Goal: Book appointment/travel/reservation

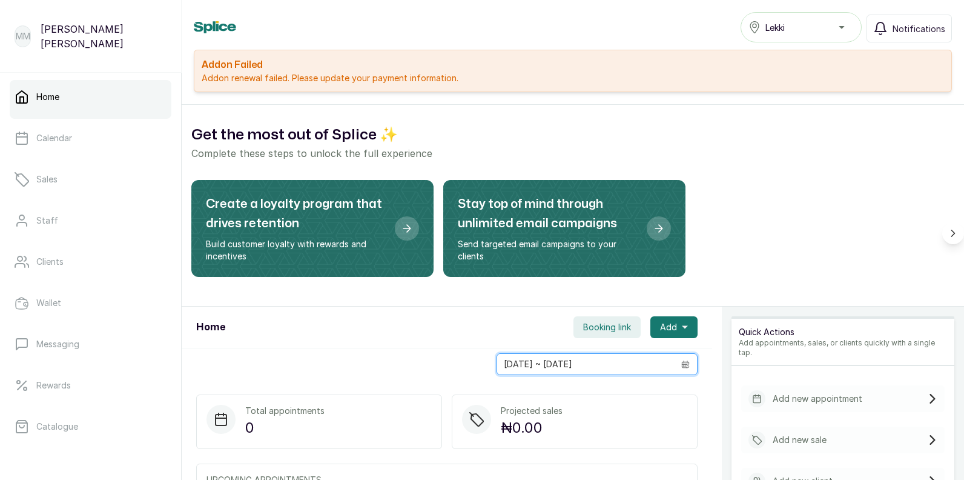
click at [657, 369] on input "[DATE] ~ [DATE]" at bounding box center [585, 364] width 177 height 21
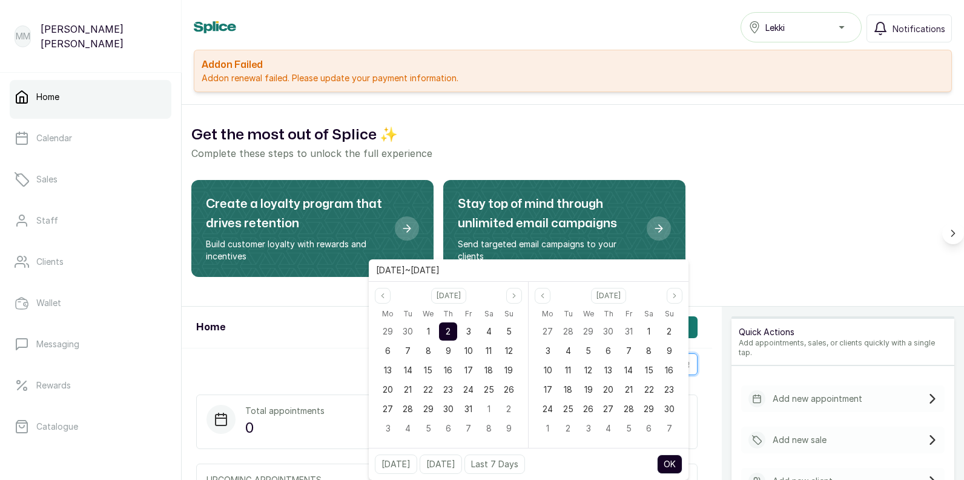
click at [797, 187] on div "Create a loyalty program that drives retention Build customer loyalty with rewa…" at bounding box center [572, 233] width 763 height 107
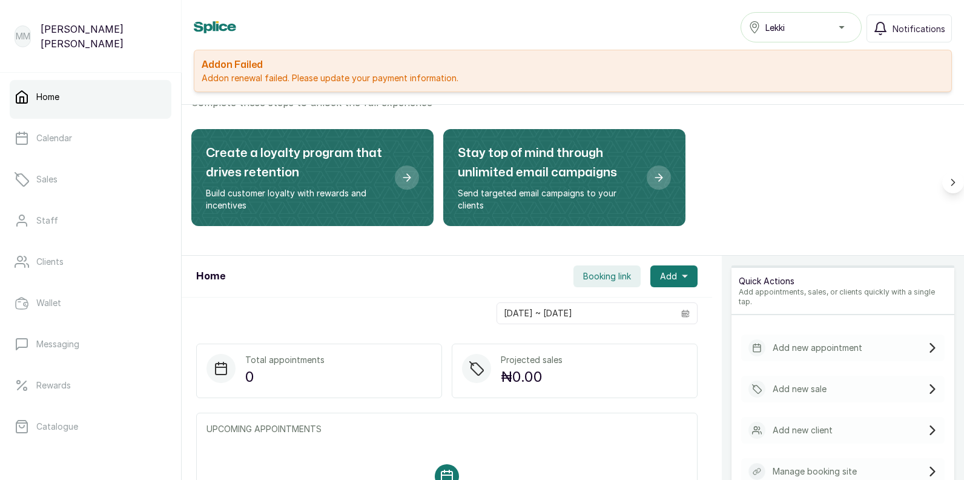
scroll to position [46, 0]
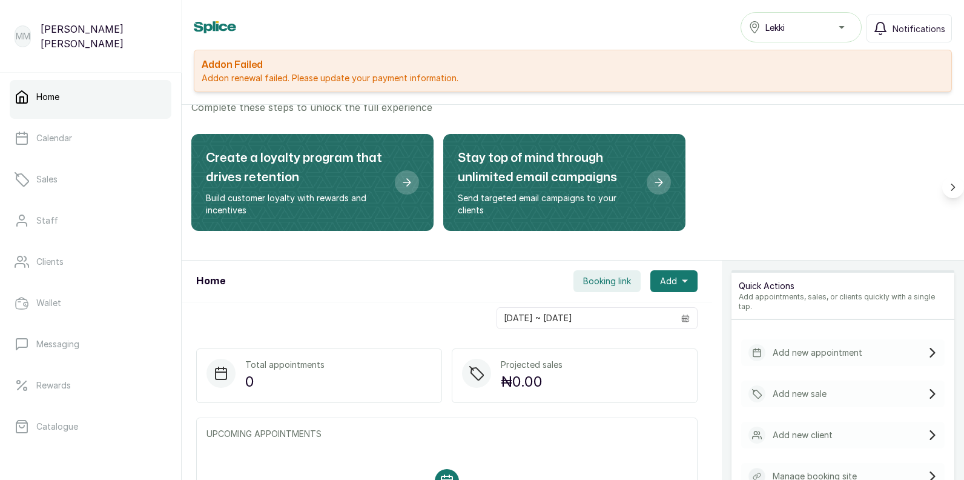
click at [817, 349] on div "Add new appointment" at bounding box center [806, 352] width 114 height 17
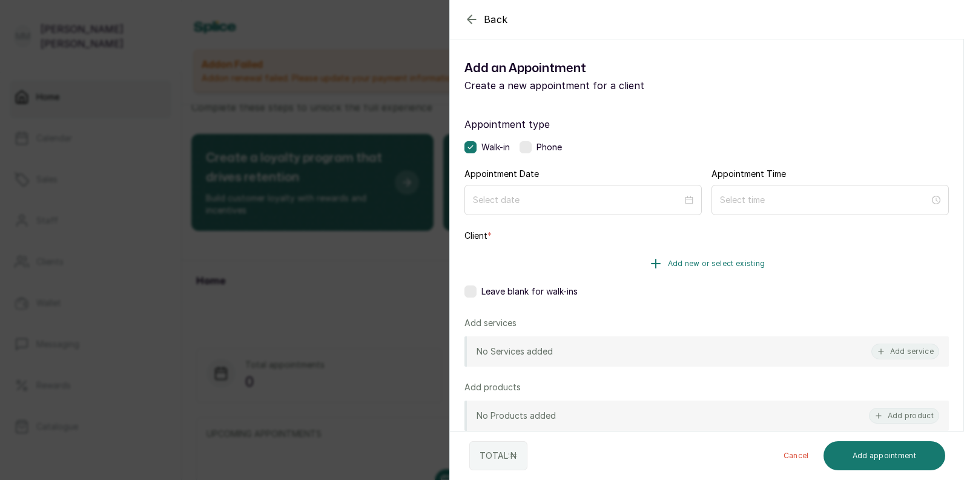
click at [669, 265] on span "Add new or select existing" at bounding box center [717, 264] width 98 height 10
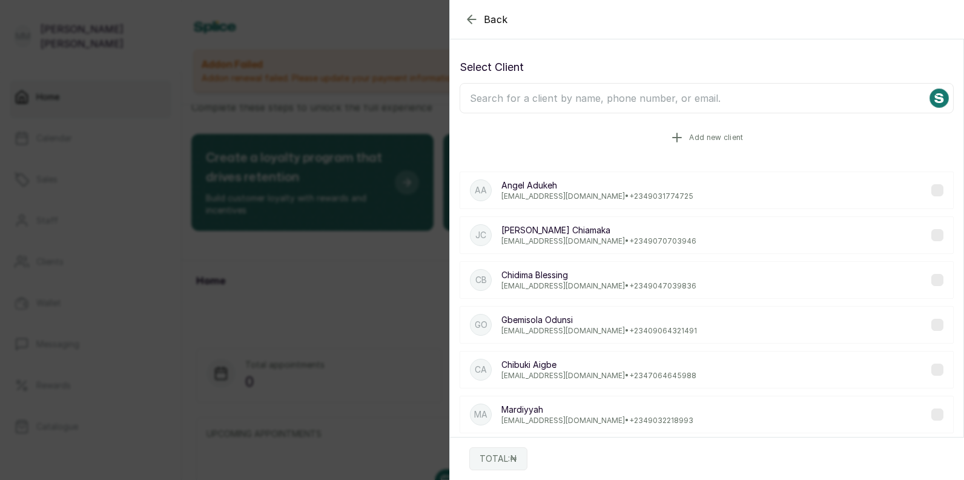
click at [713, 142] on button "Add new client" at bounding box center [707, 138] width 494 height 34
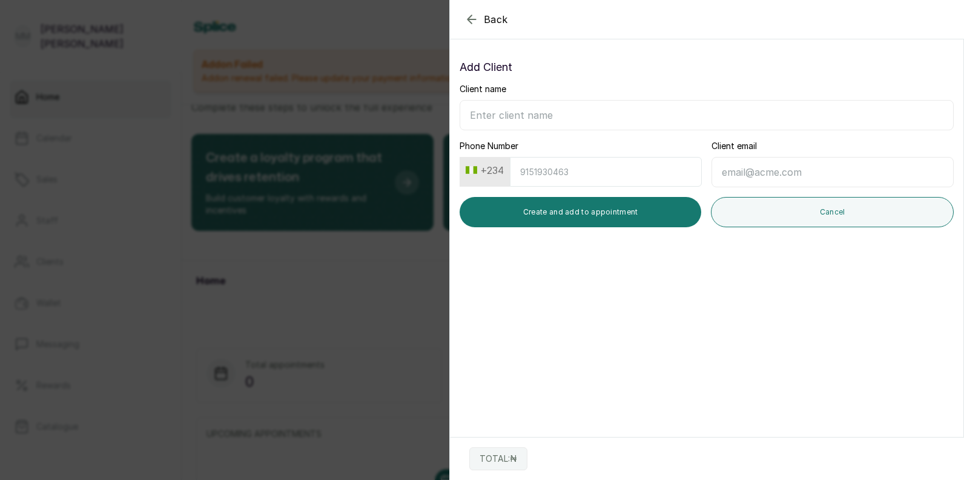
click at [530, 116] on input "Client name" at bounding box center [707, 115] width 494 height 30
type input "Ene"
click at [757, 166] on input "Client email" at bounding box center [833, 172] width 242 height 30
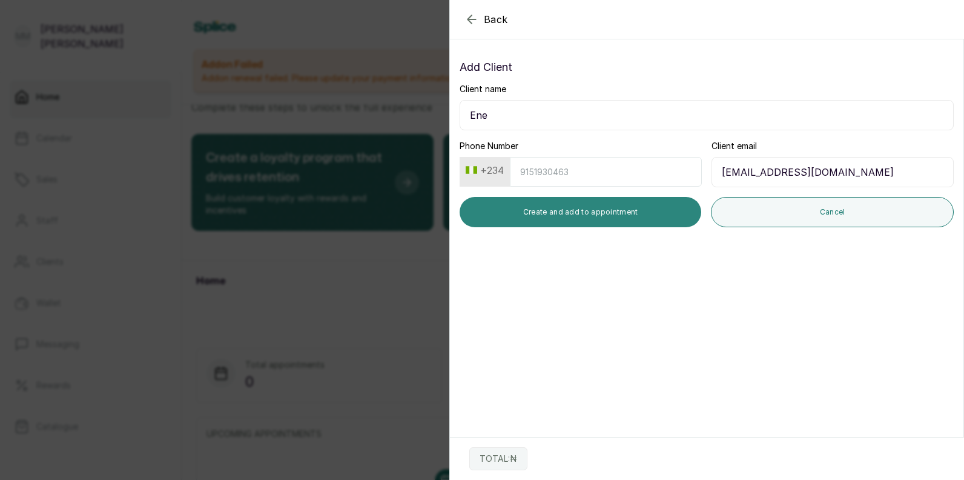
type input "[EMAIL_ADDRESS][DOMAIN_NAME]"
click at [584, 210] on button "Create and add to appointment" at bounding box center [581, 212] width 242 height 30
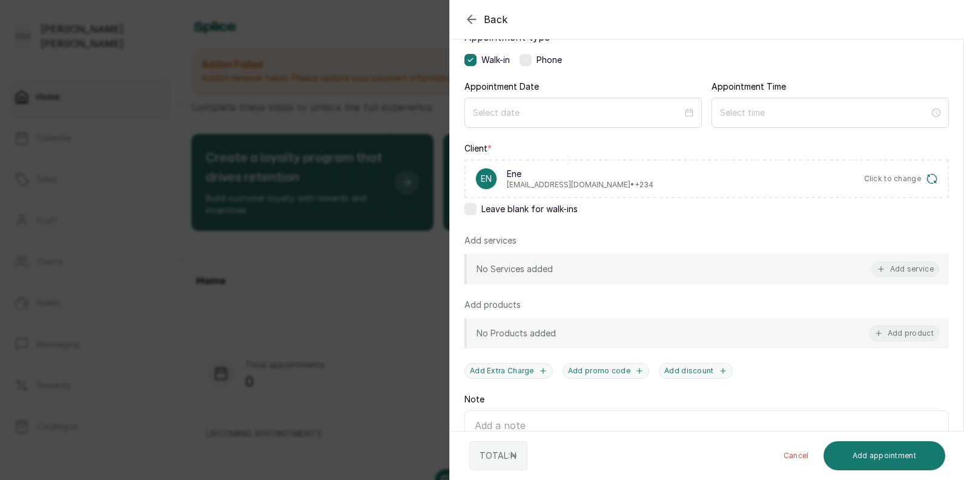
scroll to position [90, 0]
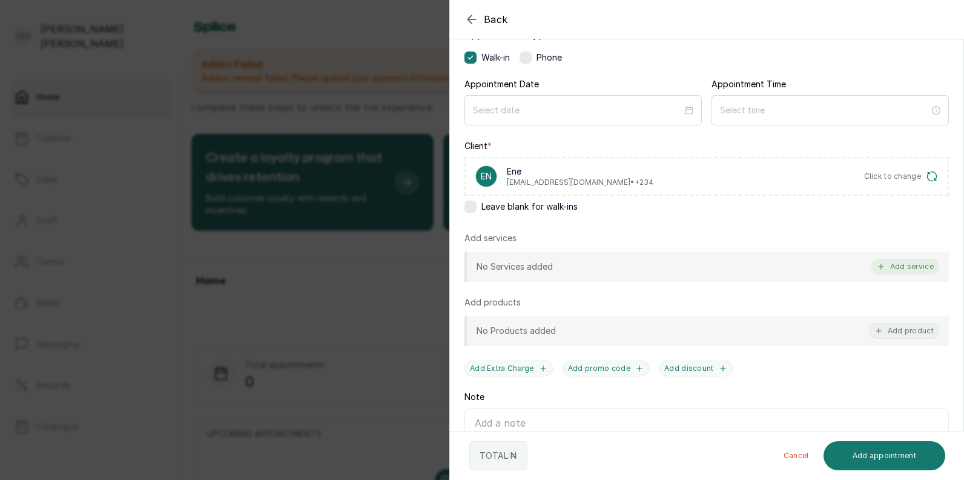
click at [895, 266] on button "Add service" at bounding box center [906, 267] width 68 height 16
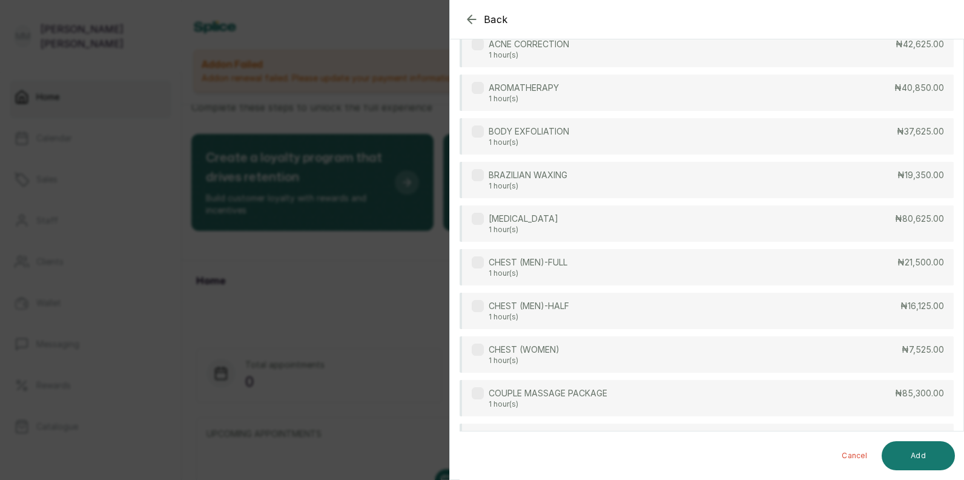
scroll to position [48, 0]
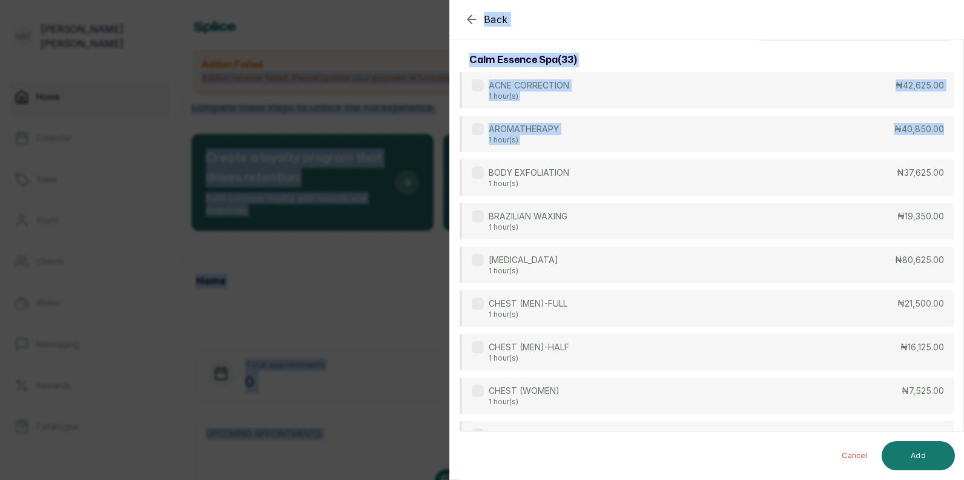
drag, startPoint x: 964, startPoint y: 149, endPoint x: 964, endPoint y: 67, distance: 81.8
click at [964, 67] on html "MM [PERSON_NAME] [PERSON_NAME] Home Calendar Sales Staff Clients Wallet Messagi…" at bounding box center [482, 256] width 964 height 512
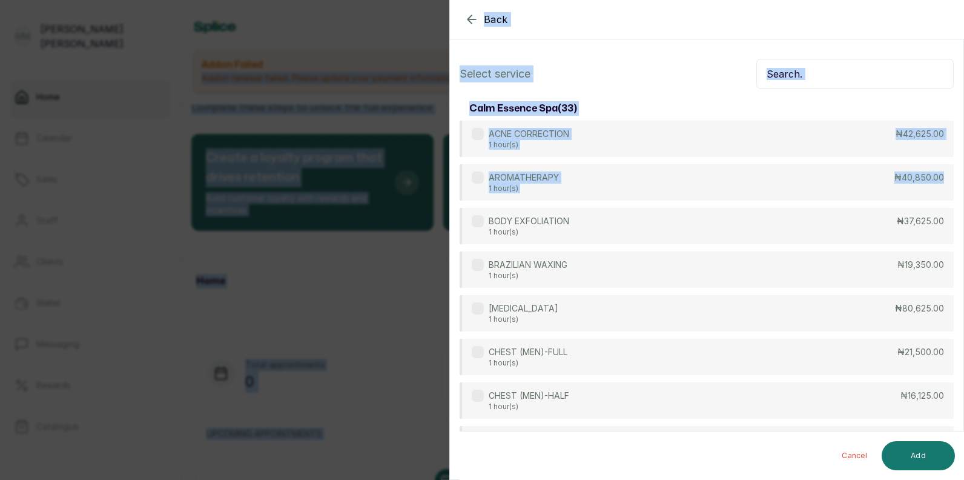
click at [856, 76] on input "text" at bounding box center [855, 74] width 197 height 30
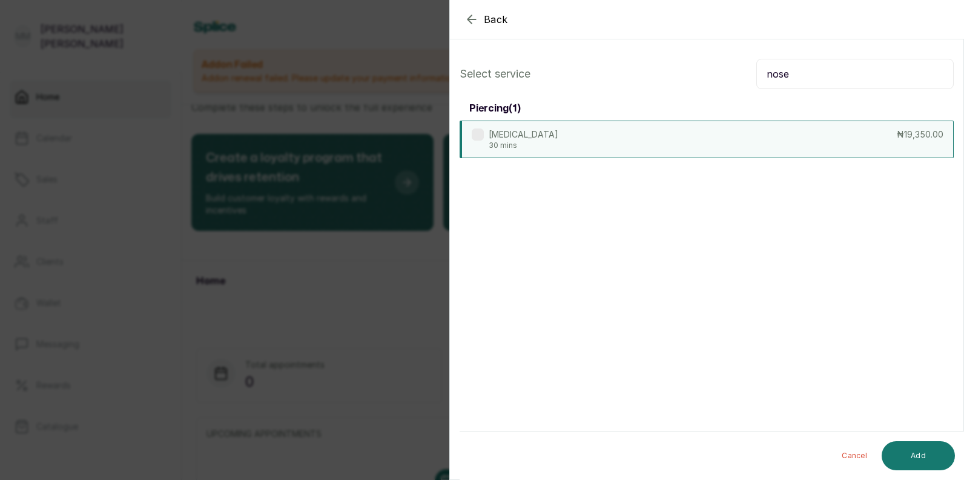
click at [481, 136] on label at bounding box center [478, 134] width 12 height 12
drag, startPoint x: 825, startPoint y: 73, endPoint x: 823, endPoint y: 61, distance: 11.8
click at [824, 73] on input "nose" at bounding box center [855, 74] width 197 height 30
type input "n"
type input "healing"
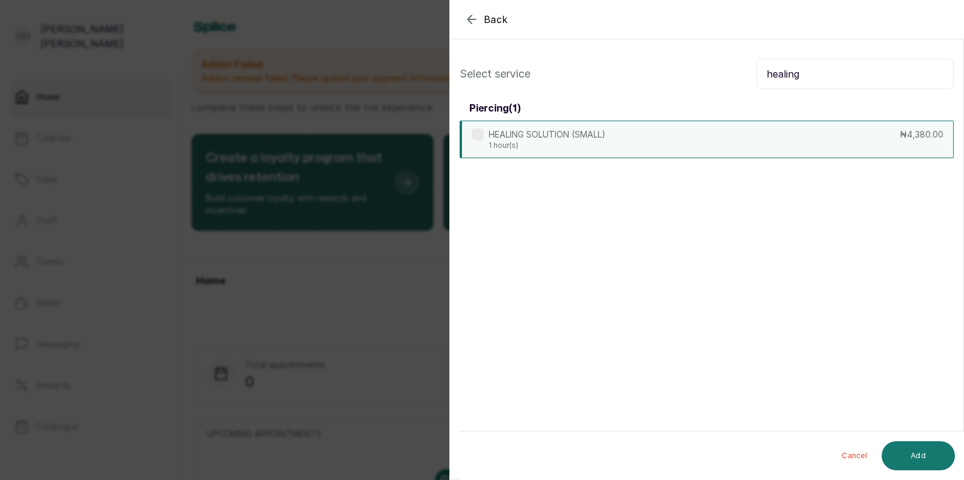
click at [483, 132] on label at bounding box center [478, 134] width 12 height 12
click at [919, 453] on button "Add" at bounding box center [918, 455] width 73 height 29
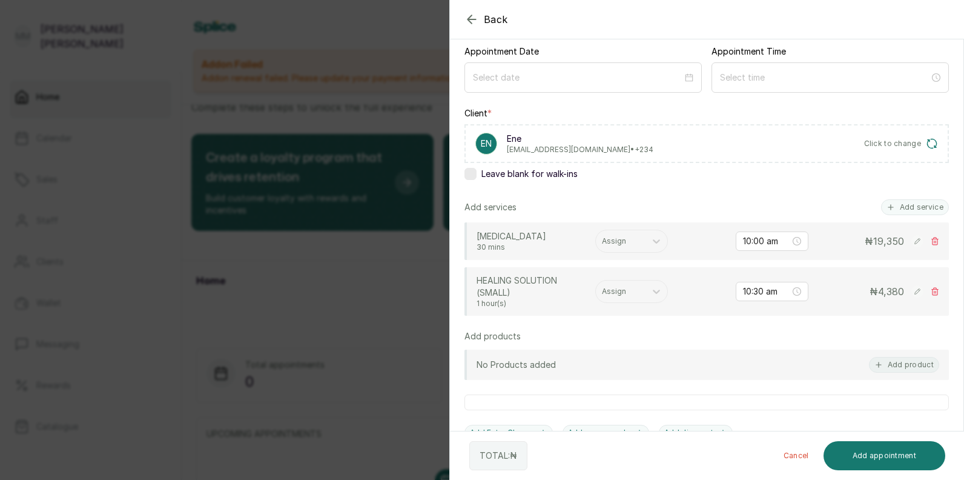
scroll to position [124, 0]
click at [754, 238] on input "10:00 am" at bounding box center [767, 239] width 48 height 13
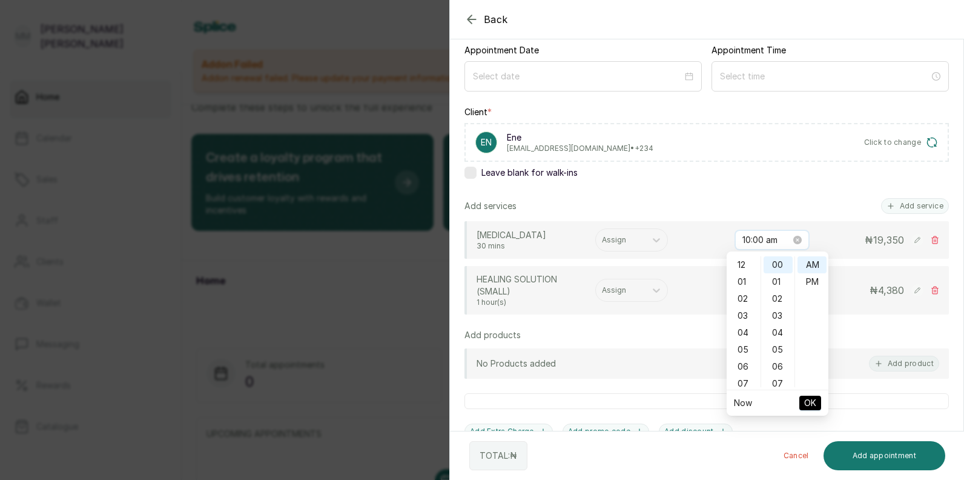
scroll to position [170, 0]
click at [816, 280] on div "PM" at bounding box center [812, 281] width 29 height 17
click at [777, 325] on div "15" at bounding box center [778, 325] width 29 height 17
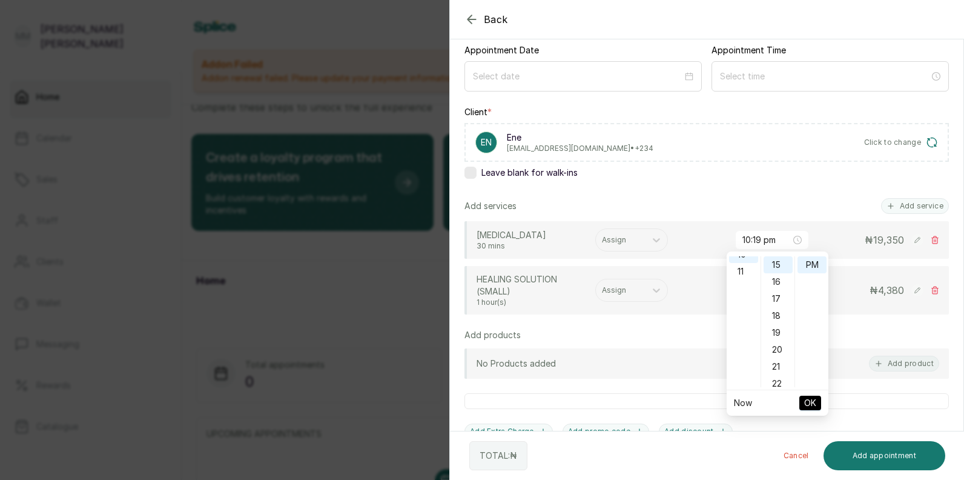
type input "10:15 pm"
click at [812, 400] on span "OK" at bounding box center [810, 402] width 12 height 23
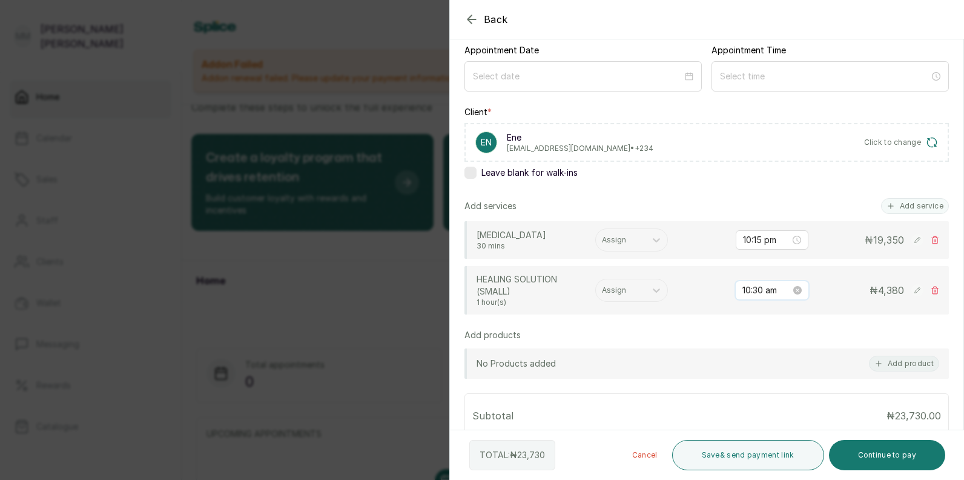
click at [743, 289] on input "10:30 am" at bounding box center [767, 289] width 48 height 13
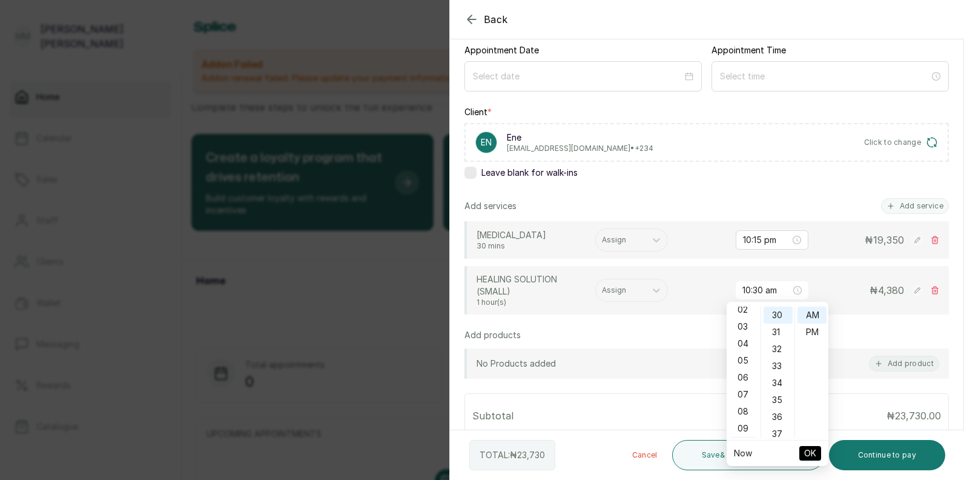
scroll to position [0, 0]
click at [743, 317] on div "12" at bounding box center [743, 314] width 29 height 17
type input "12:30 pm"
click at [808, 332] on div "PM" at bounding box center [812, 331] width 29 height 17
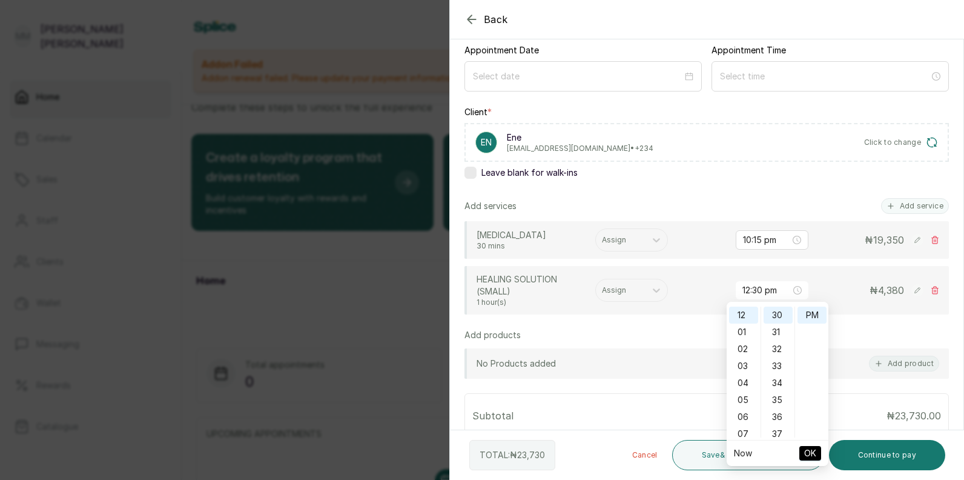
click at [810, 450] on span "OK" at bounding box center [810, 453] width 12 height 23
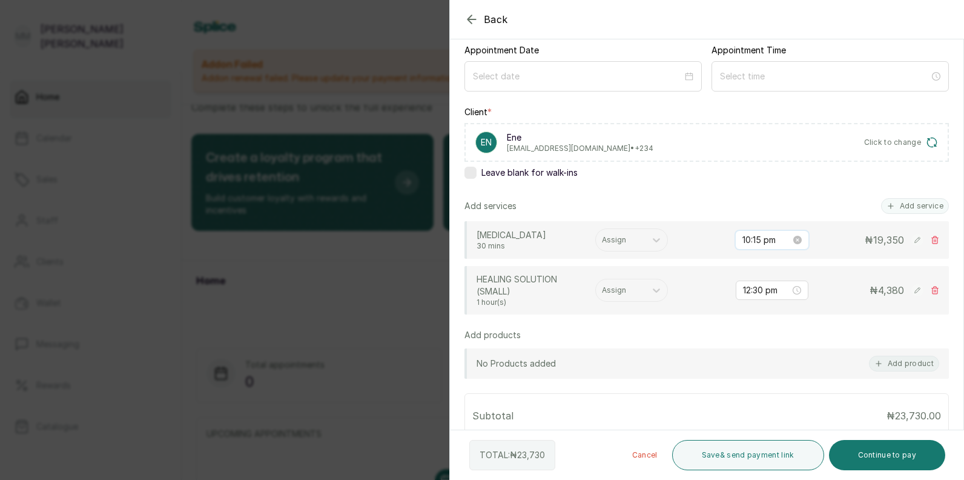
click at [761, 243] on input "10:15 pm" at bounding box center [767, 239] width 48 height 13
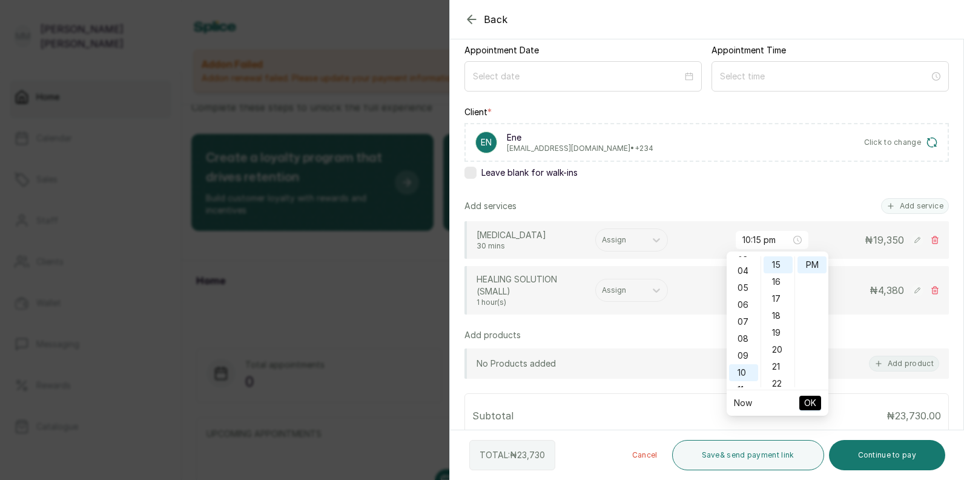
scroll to position [0, 0]
click at [743, 264] on div "12" at bounding box center [743, 264] width 29 height 17
type input "12:15 pm"
click at [807, 403] on span "OK" at bounding box center [810, 402] width 12 height 23
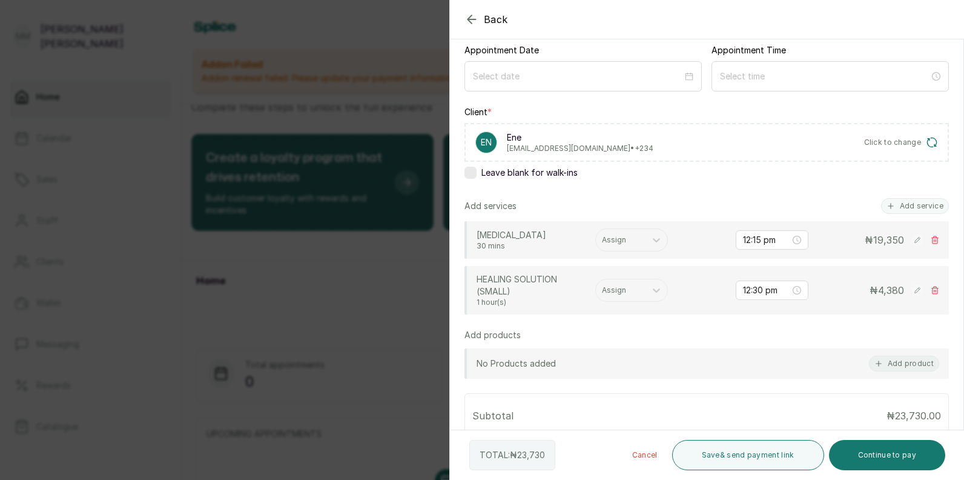
click at [878, 294] on span "4,380" at bounding box center [891, 290] width 26 height 12
click at [912, 293] on rect at bounding box center [918, 290] width 12 height 12
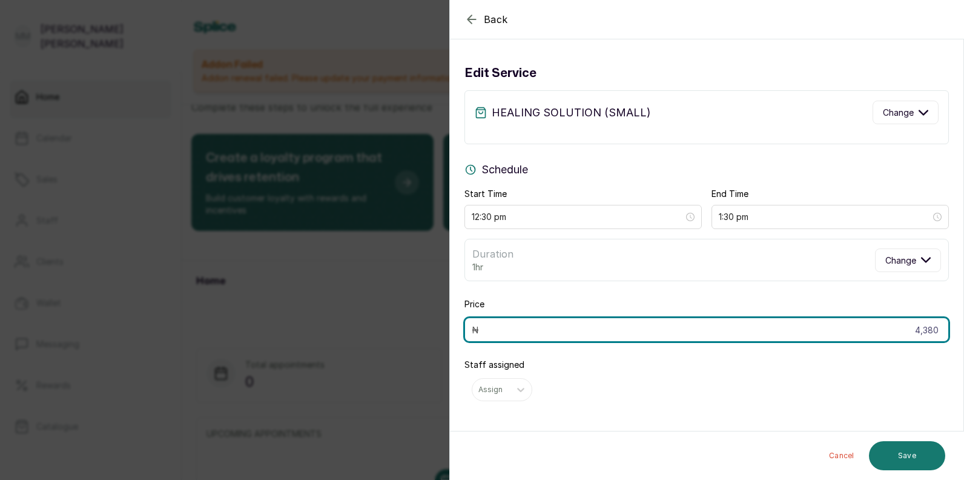
click at [656, 337] on input "4,380" at bounding box center [707, 329] width 485 height 24
click at [933, 331] on input "4,380" at bounding box center [707, 329] width 485 height 24
type input "4"
type input "8,760"
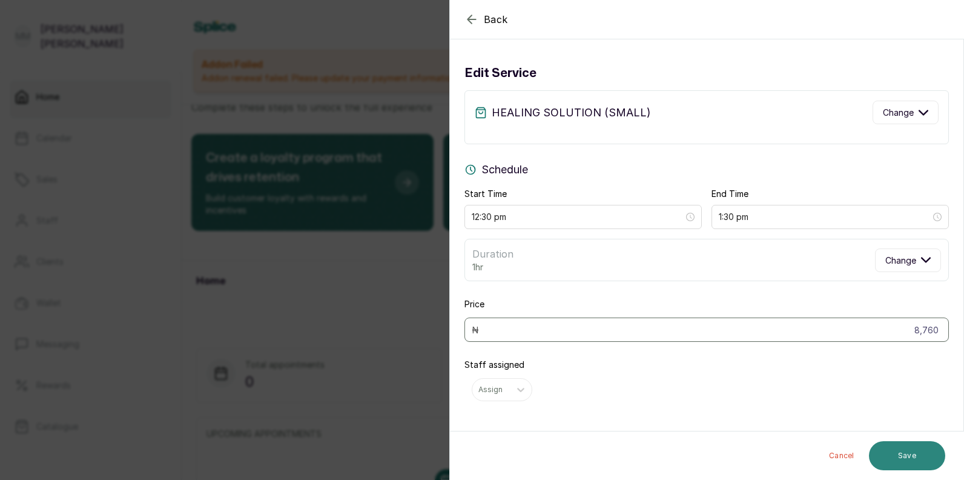
click at [910, 455] on button "Save" at bounding box center [907, 455] width 76 height 29
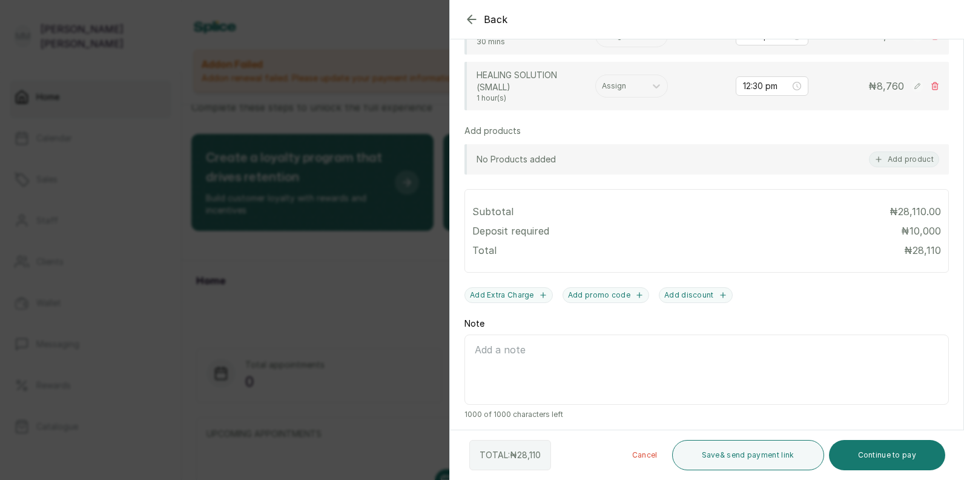
scroll to position [328, 0]
click at [292, 31] on div "Back Add Appointment Add an Appointment Create a new appointment for a client A…" at bounding box center [482, 240] width 964 height 480
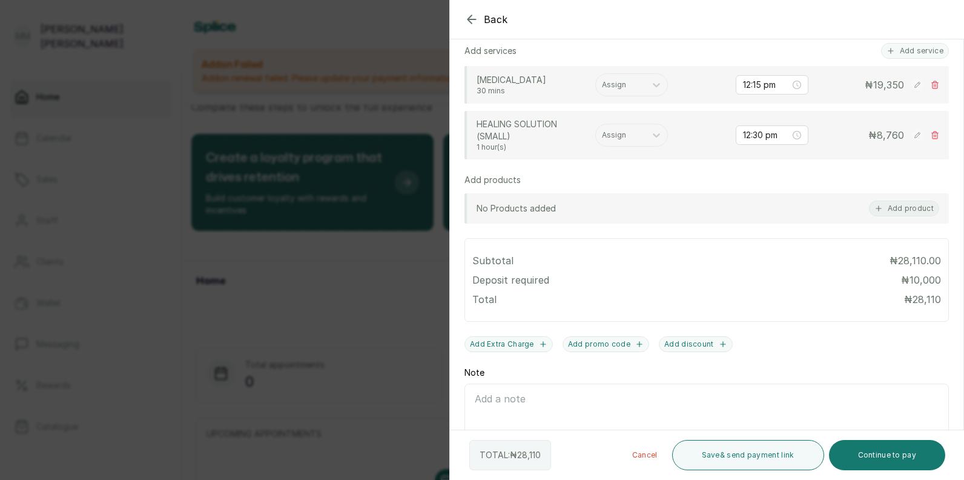
scroll to position [331, 0]
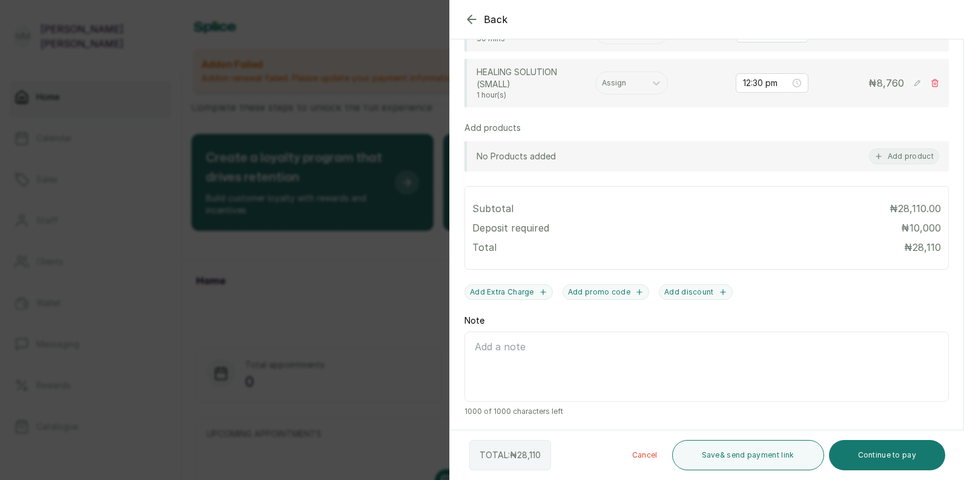
click at [512, 449] on p "TOTAL: ₦ 28,110" at bounding box center [510, 455] width 61 height 12
click at [957, 445] on div "TOTAL: ₦ 28,110 Cancel Save & send payment link Continue to pay" at bounding box center [707, 455] width 515 height 50
click at [903, 451] on button "Continue to pay" at bounding box center [887, 455] width 117 height 30
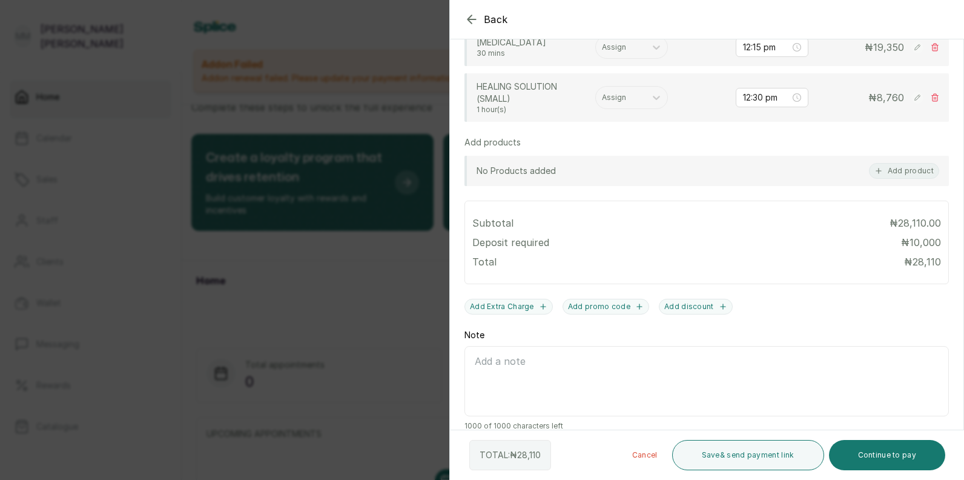
scroll to position [345, 0]
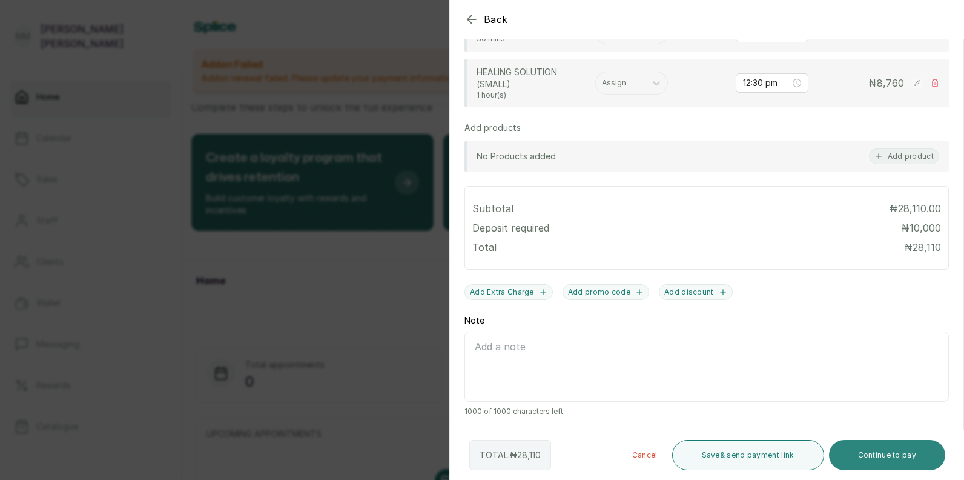
click at [886, 458] on button "Continue to pay" at bounding box center [887, 455] width 117 height 30
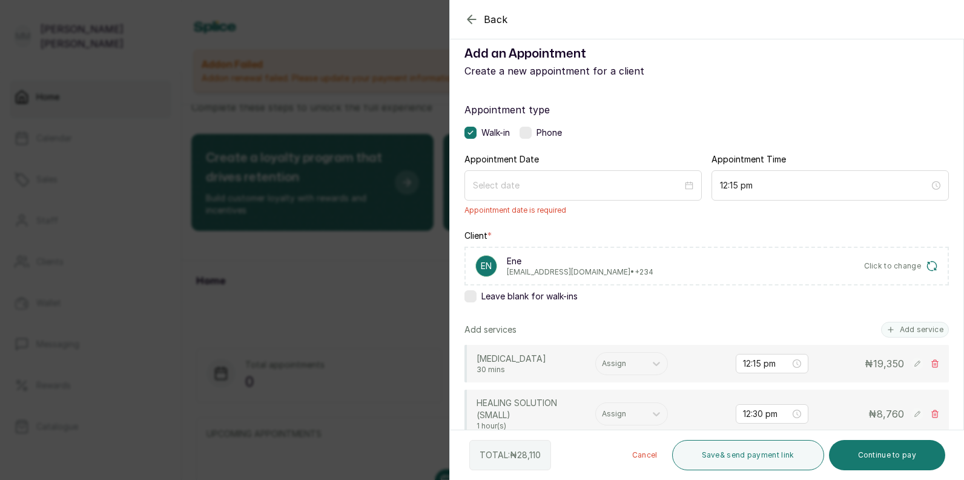
scroll to position [0, 0]
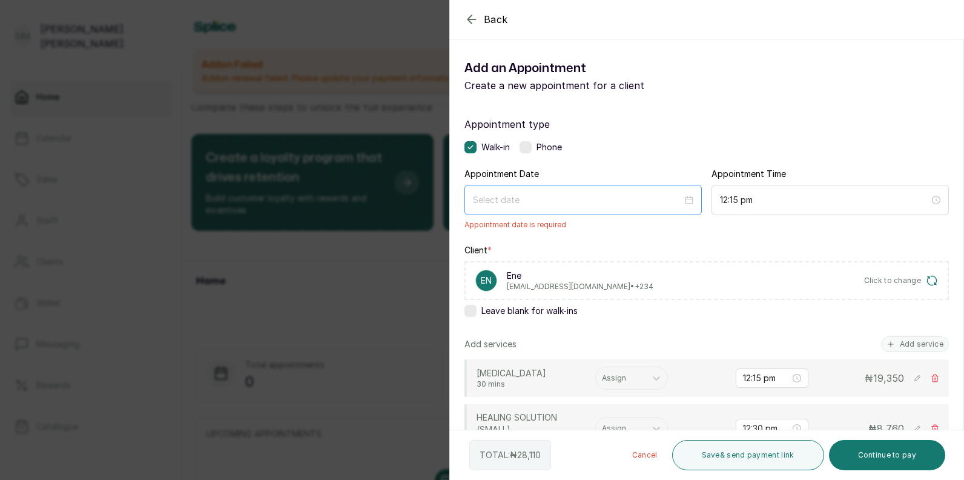
click at [686, 200] on div at bounding box center [583, 199] width 220 height 13
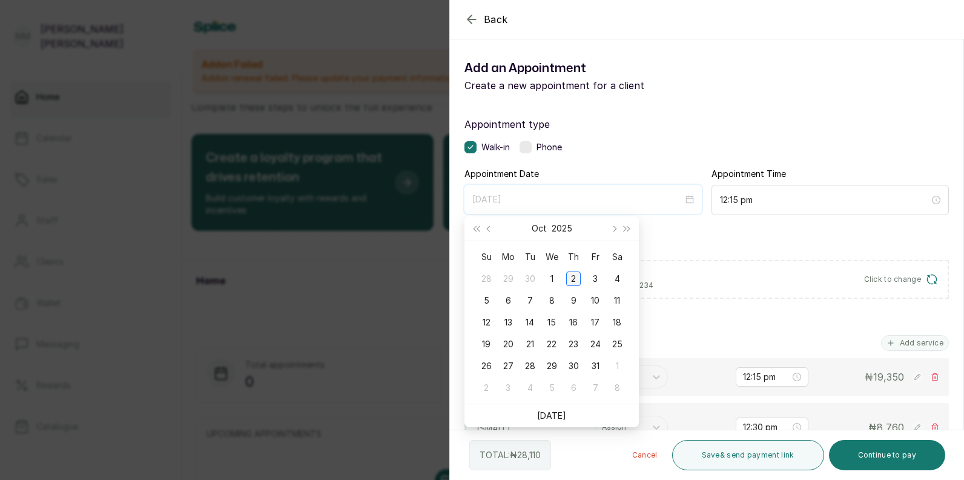
type input "[DATE]"
click at [577, 282] on div "2" at bounding box center [573, 278] width 15 height 15
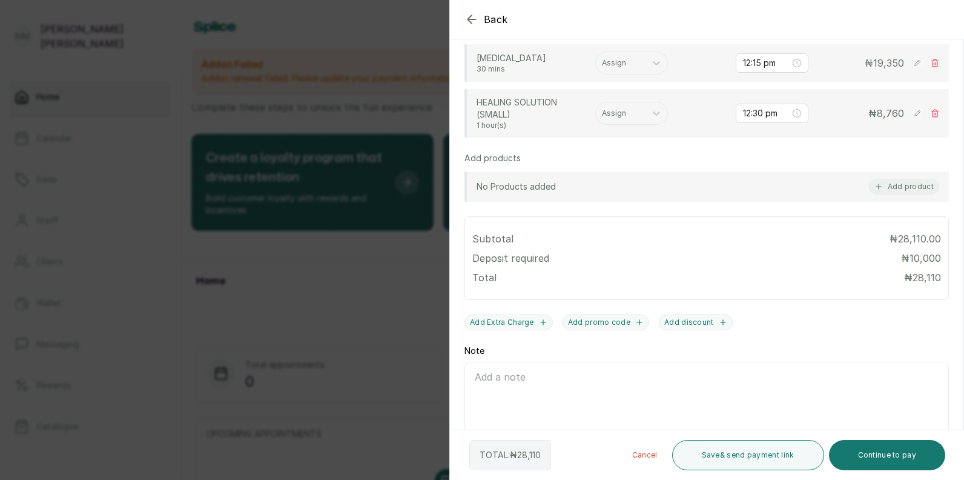
scroll to position [331, 0]
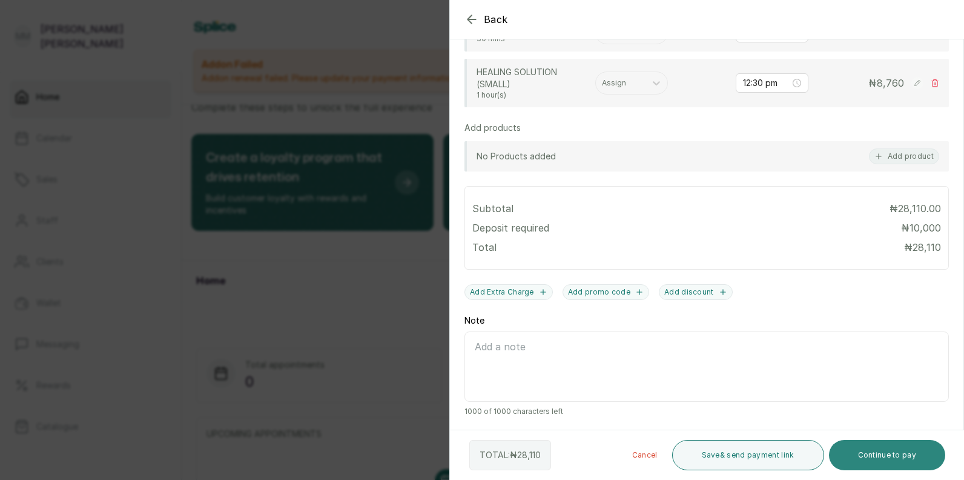
click at [906, 456] on button "Continue to pay" at bounding box center [887, 455] width 117 height 30
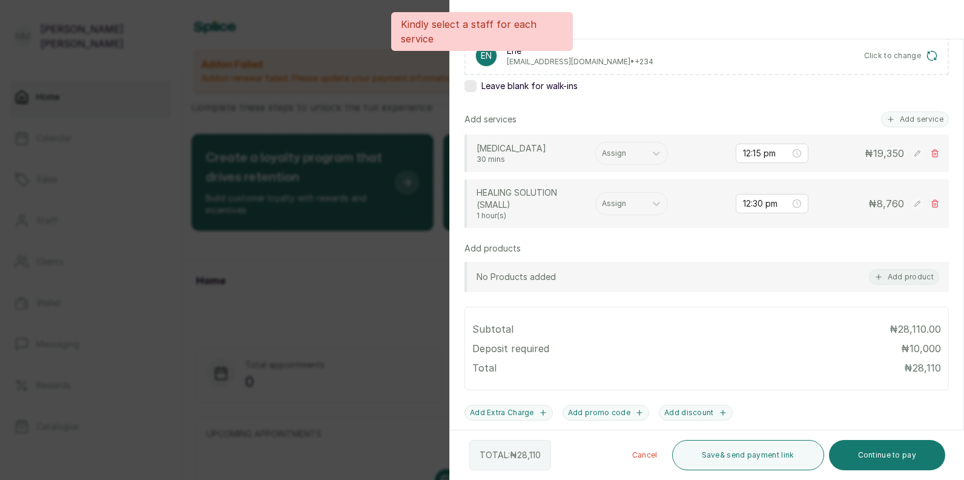
scroll to position [164, 0]
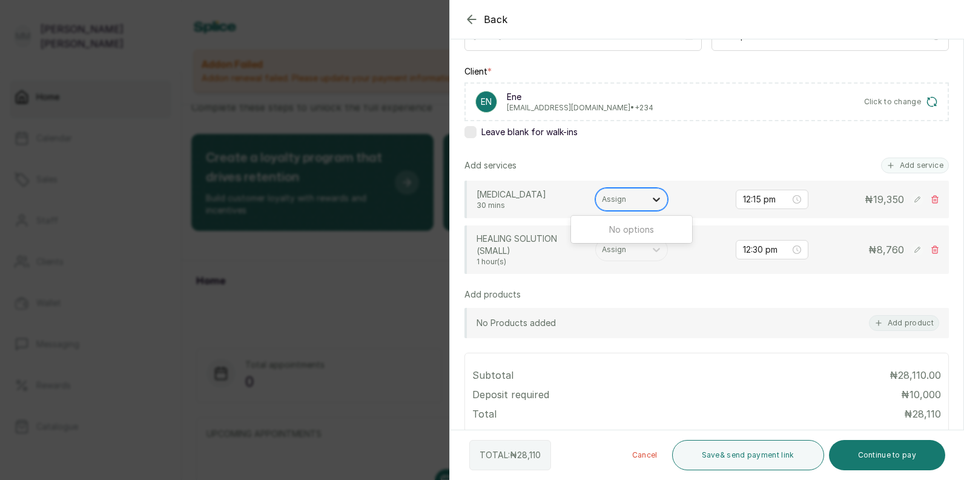
click at [652, 202] on icon at bounding box center [657, 199] width 12 height 12
click at [657, 196] on icon at bounding box center [657, 199] width 12 height 12
click at [626, 199] on div at bounding box center [621, 199] width 38 height 11
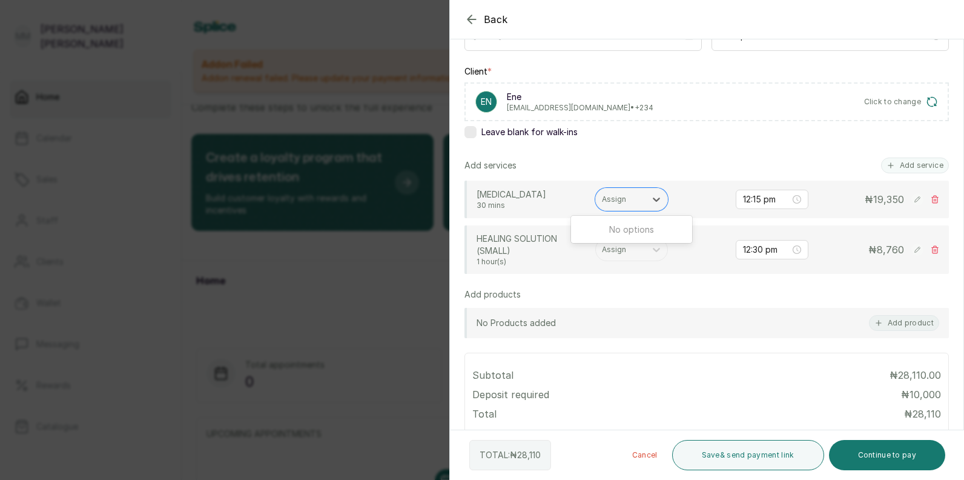
click at [627, 231] on div "No options" at bounding box center [631, 229] width 121 height 22
type input "Hene"
click at [621, 256] on div "Assign" at bounding box center [621, 250] width 50 height 16
type input "Gift"
click at [898, 449] on button "Continue to pay" at bounding box center [887, 455] width 117 height 30
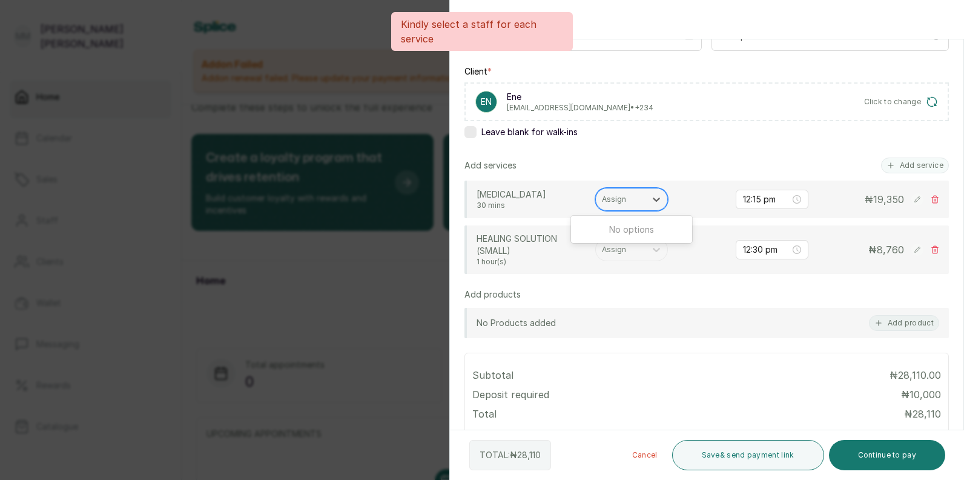
click at [627, 197] on div at bounding box center [621, 199] width 38 height 11
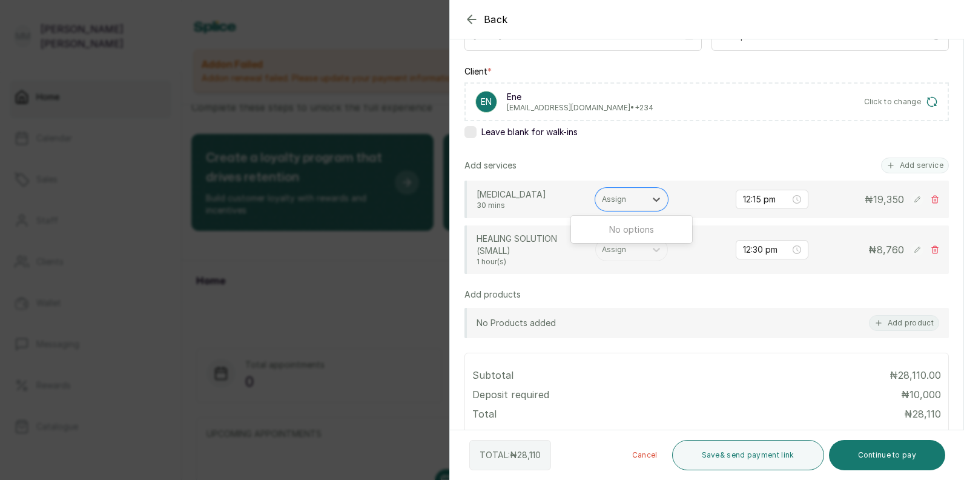
click at [631, 234] on div "No options" at bounding box center [631, 229] width 121 height 22
click at [634, 233] on div "No options" at bounding box center [631, 229] width 121 height 22
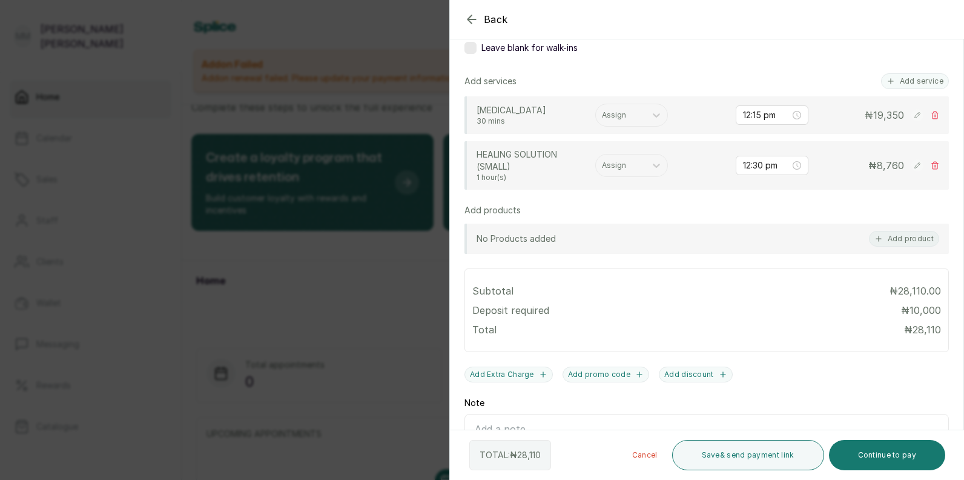
scroll to position [331, 0]
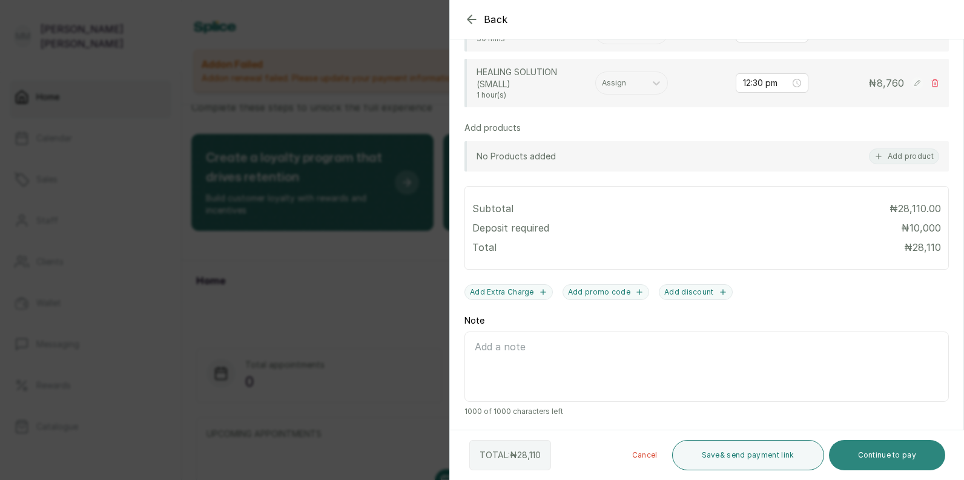
click at [872, 453] on button "Continue to pay" at bounding box center [887, 455] width 117 height 30
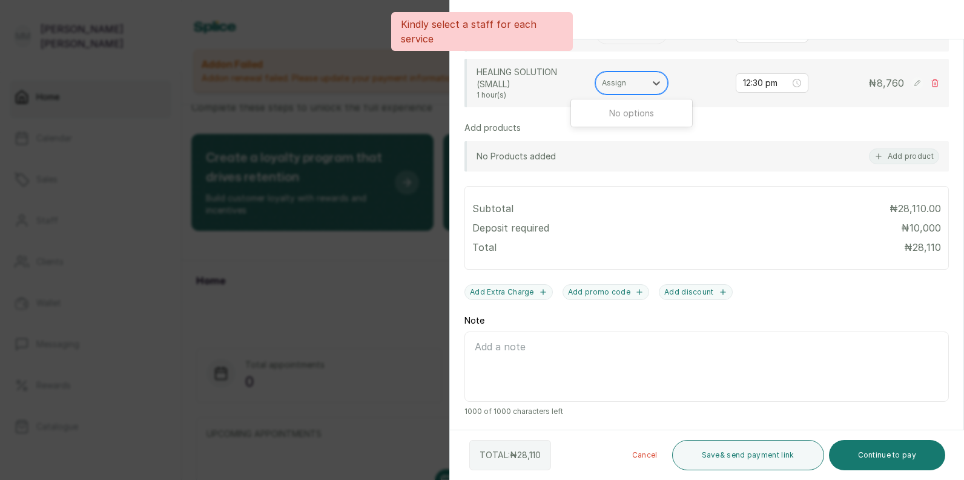
click at [605, 84] on div at bounding box center [621, 83] width 38 height 11
click at [652, 81] on icon at bounding box center [657, 83] width 12 height 12
click at [660, 81] on icon at bounding box center [657, 83] width 12 height 12
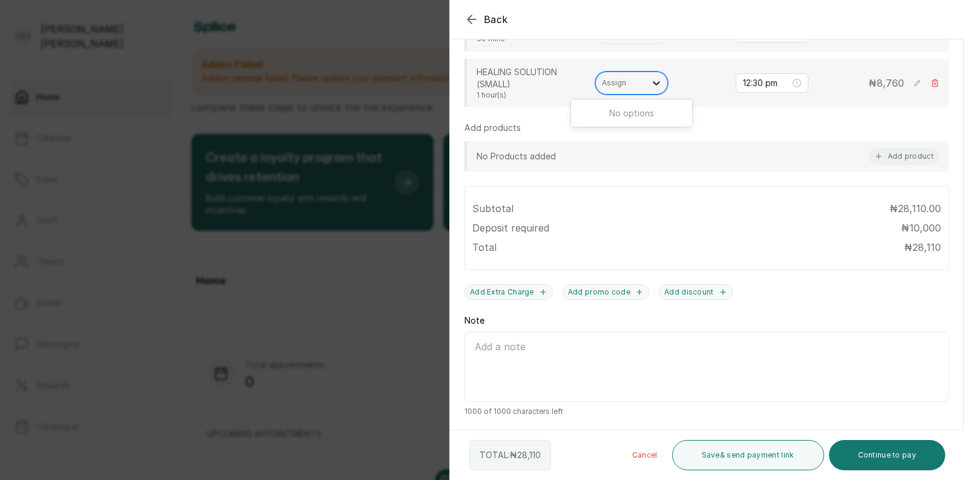
click at [660, 81] on icon at bounding box center [657, 83] width 12 height 12
drag, startPoint x: 660, startPoint y: 81, endPoint x: 635, endPoint y: 84, distance: 25.1
click at [635, 84] on div at bounding box center [621, 83] width 38 height 11
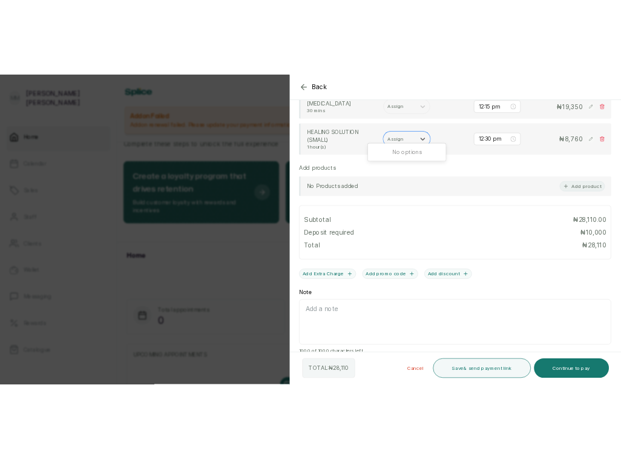
scroll to position [323, 0]
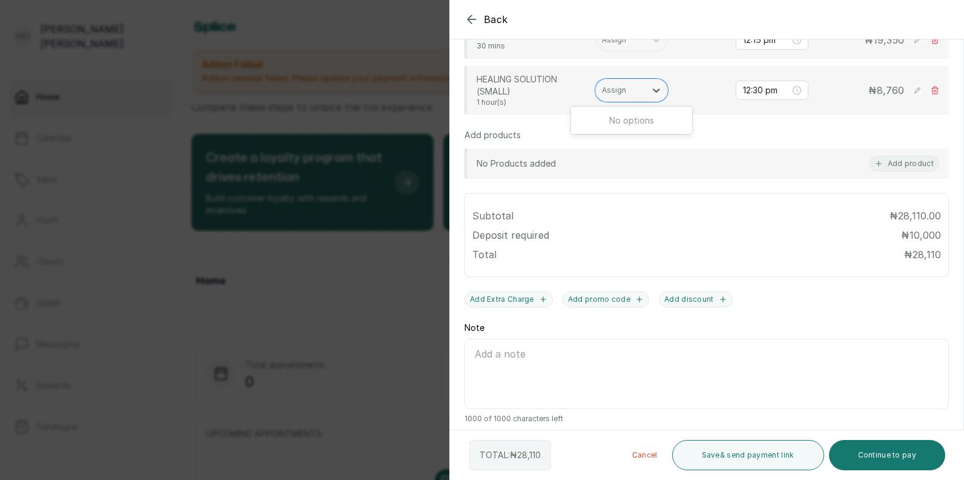
click at [475, 22] on icon "button" at bounding box center [472, 19] width 15 height 15
